Goal: Navigation & Orientation: Find specific page/section

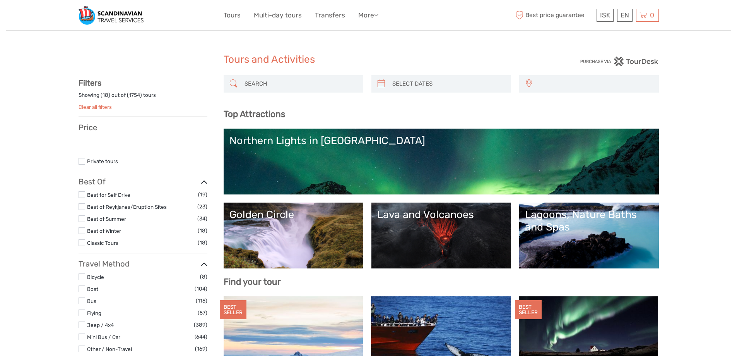
select select
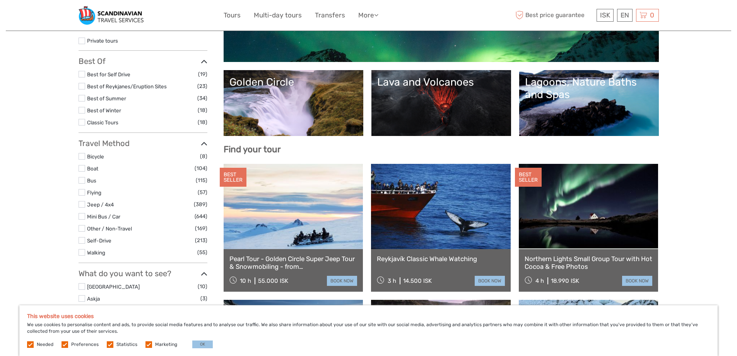
scroll to position [155, 0]
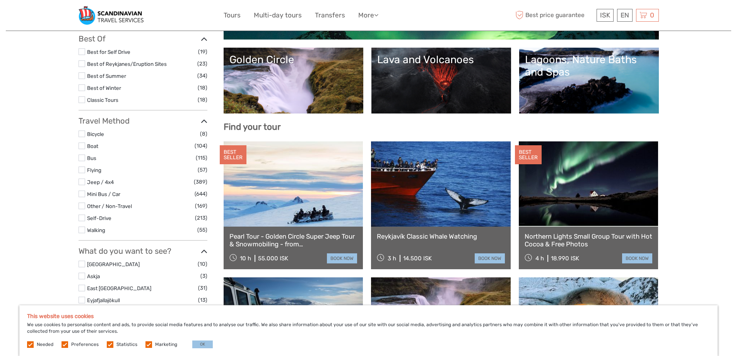
click at [407, 80] on link "Lava and Volcanoes" at bounding box center [441, 80] width 128 height 54
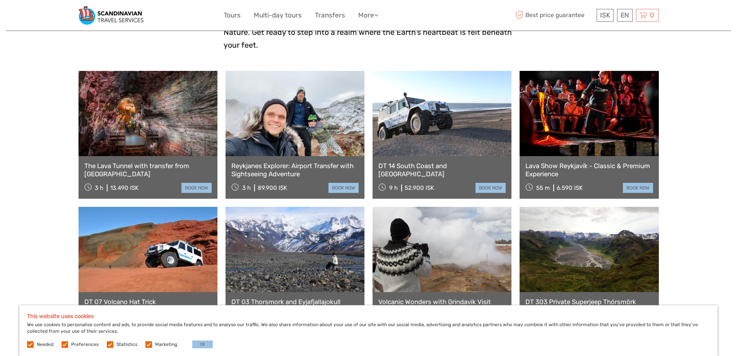
scroll to position [271, 0]
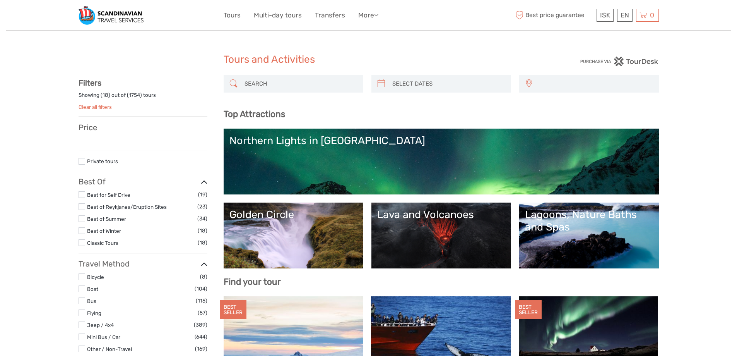
select select
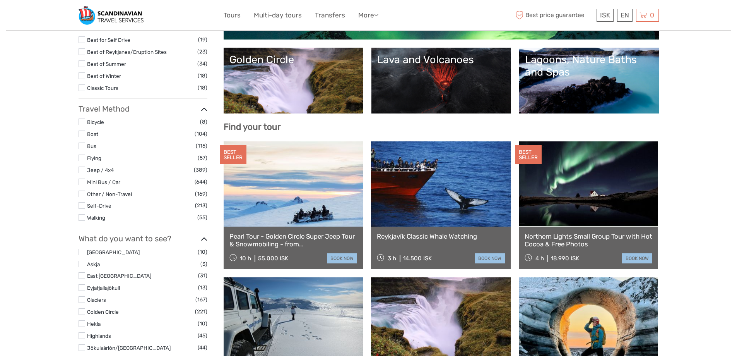
select select
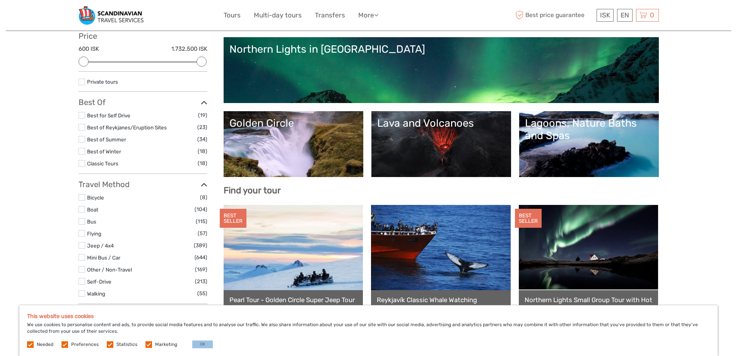
scroll to position [77, 0]
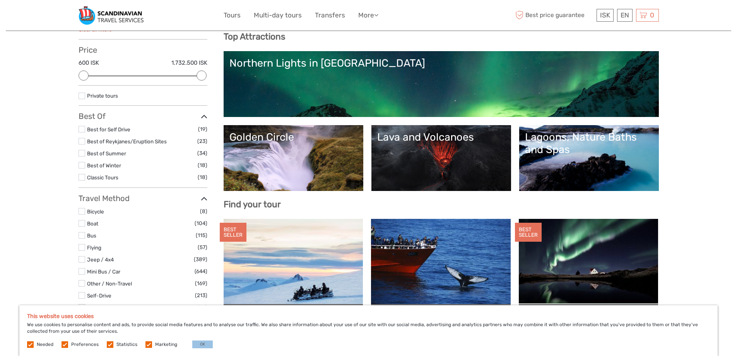
click at [332, 149] on link "Golden Circle" at bounding box center [293, 158] width 128 height 54
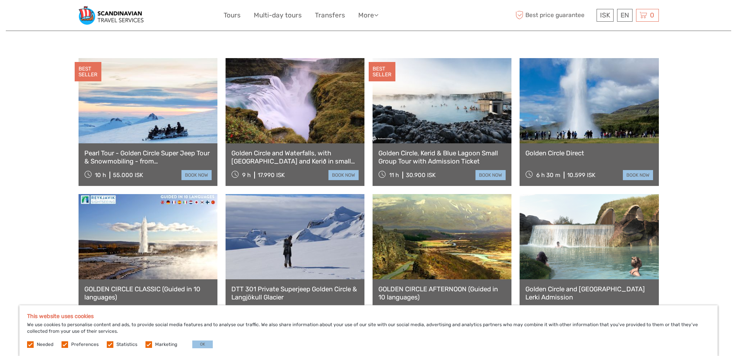
scroll to position [116, 0]
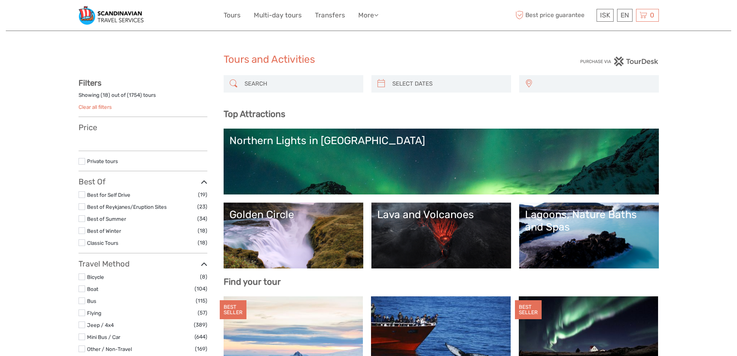
select select
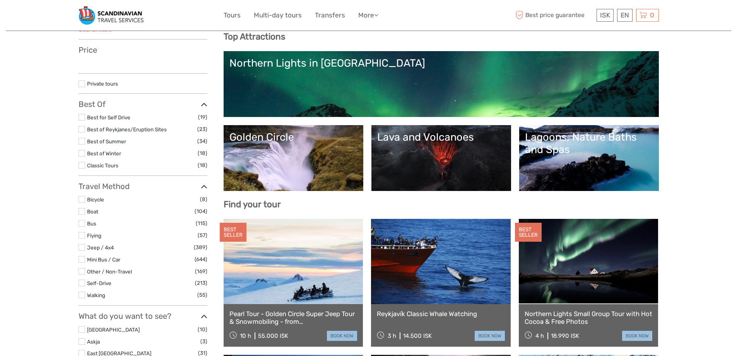
select select
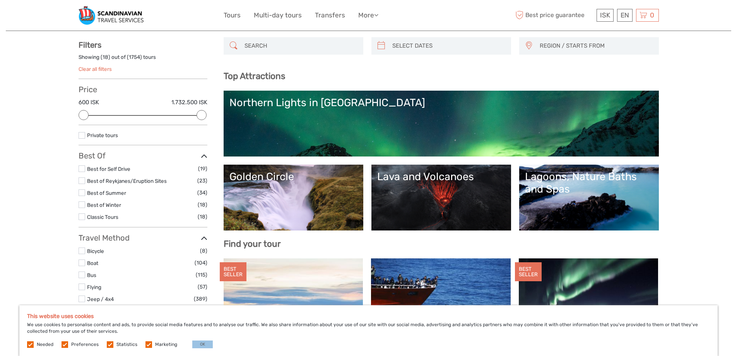
scroll to position [0, 0]
